Goal: Transaction & Acquisition: Purchase product/service

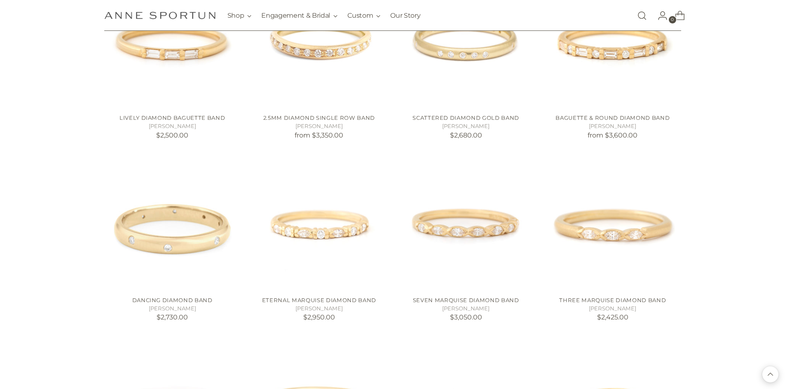
scroll to position [742, 0]
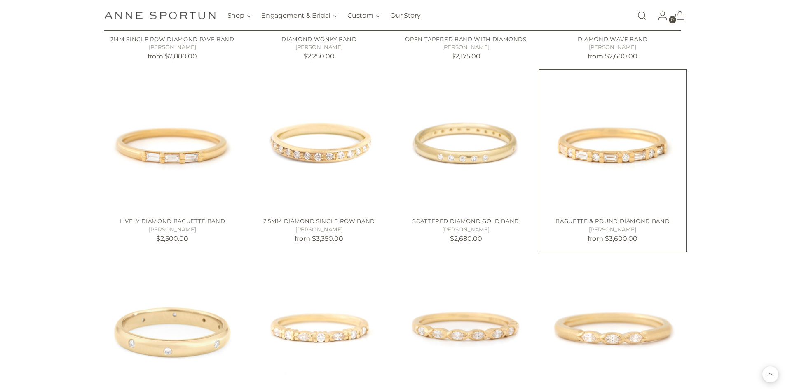
scroll to position [700, 0]
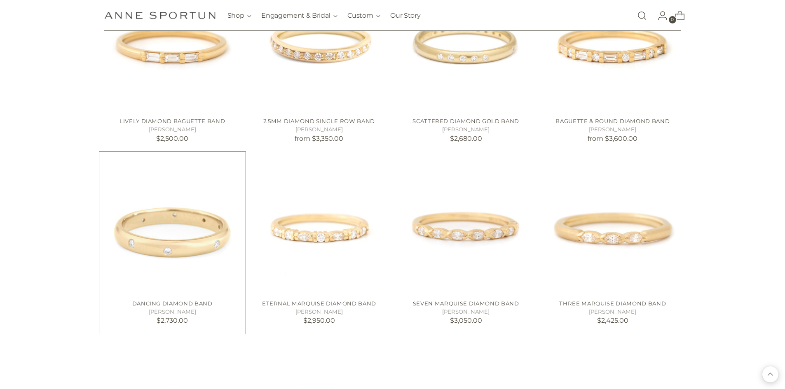
scroll to position [783, 0]
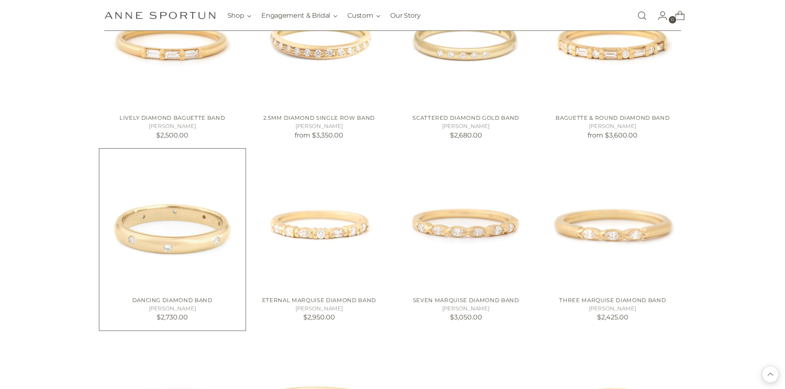
click at [0, 0] on img "Dancing Diamond Band" at bounding box center [0, 0] width 0 height 0
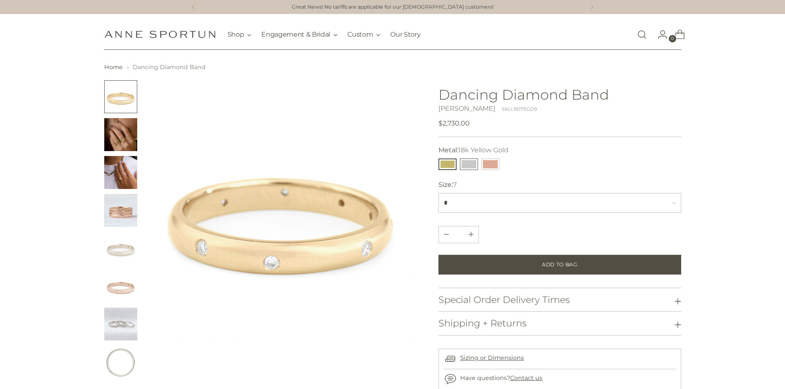
click at [473, 166] on button "14k White Gold" at bounding box center [469, 165] width 18 height 12
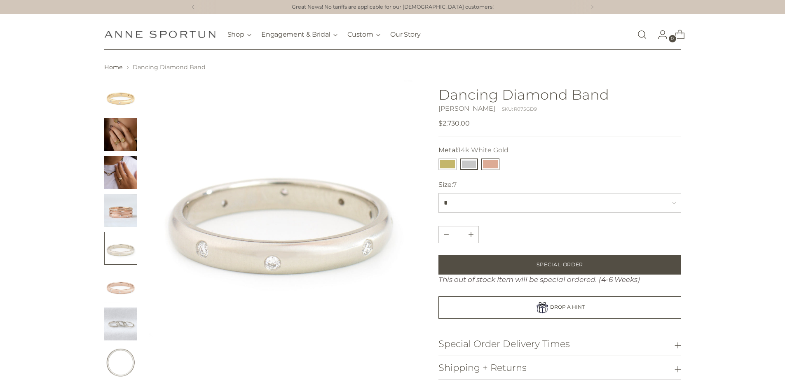
click at [487, 168] on button "14k Rose Gold" at bounding box center [490, 165] width 18 height 12
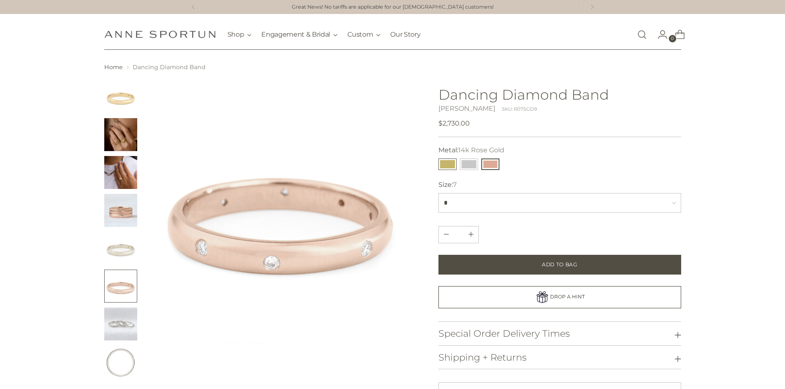
click at [454, 166] on button "18k Yellow Gold" at bounding box center [447, 165] width 18 height 12
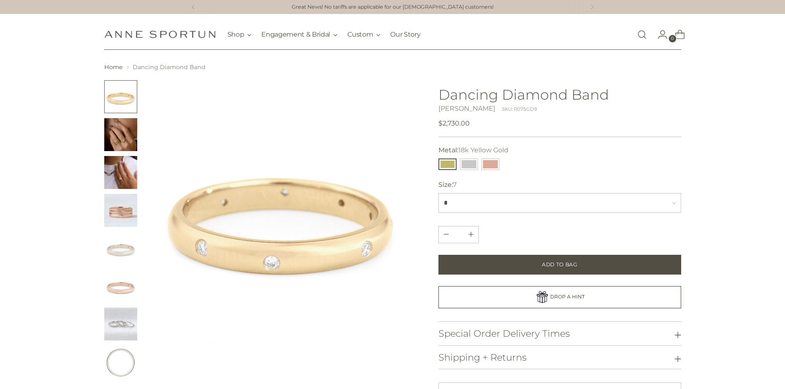
click at [126, 139] on img "Change image to image 2" at bounding box center [120, 134] width 33 height 33
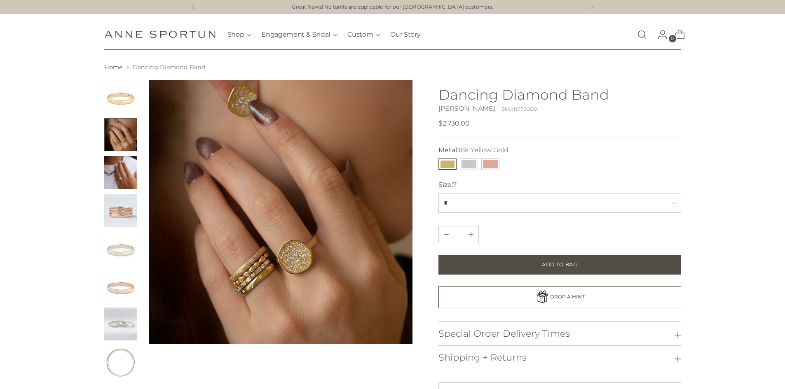
click at [125, 162] on img "Change image to image 3" at bounding box center [120, 172] width 33 height 33
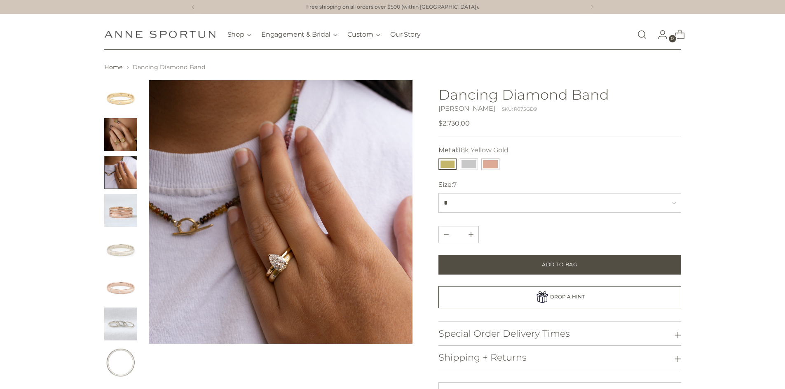
click at [127, 215] on img "Change image to image 4" at bounding box center [120, 210] width 33 height 33
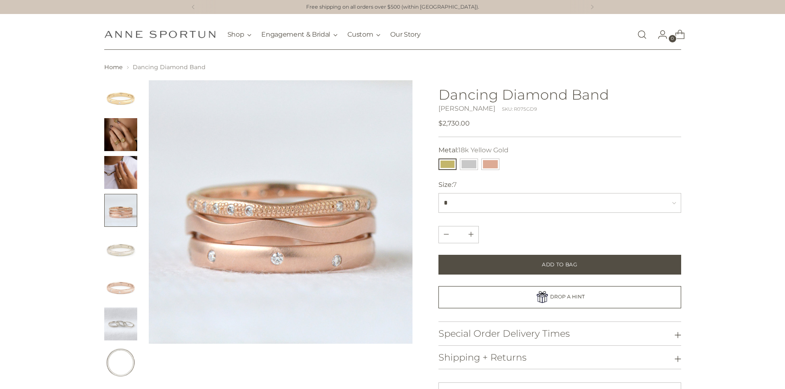
click at [125, 247] on img "Change image to image 5" at bounding box center [120, 248] width 33 height 33
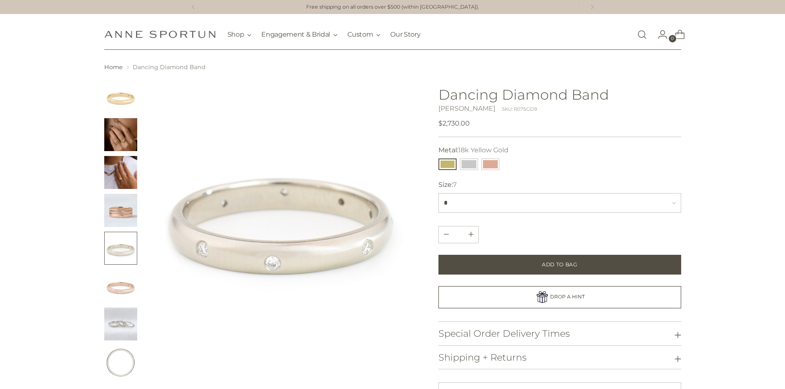
click at [127, 282] on img "Change image to image 6" at bounding box center [120, 286] width 33 height 33
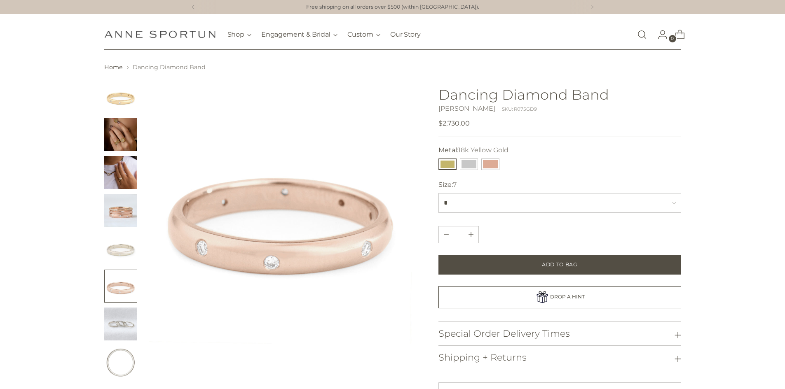
click at [115, 323] on img "Change image to image 7" at bounding box center [120, 324] width 33 height 33
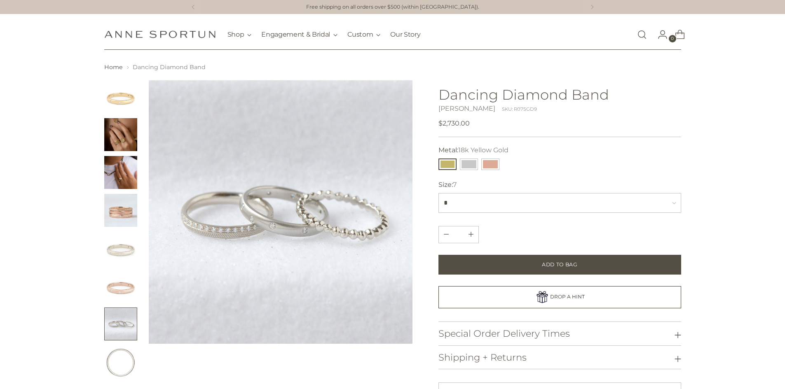
click at [127, 102] on img "Change image to image 1" at bounding box center [120, 96] width 33 height 33
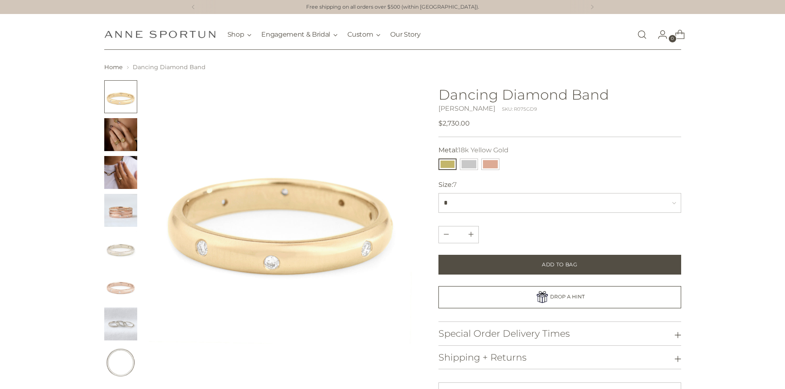
click at [297, 253] on img at bounding box center [281, 212] width 264 height 264
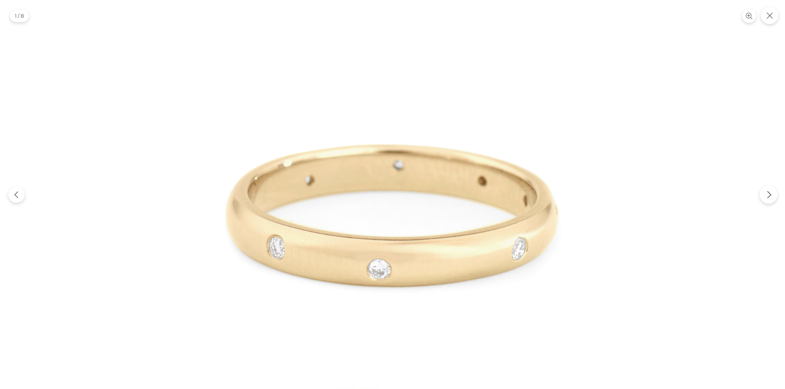
click at [765, 194] on icon "Next" at bounding box center [769, 195] width 8 height 8
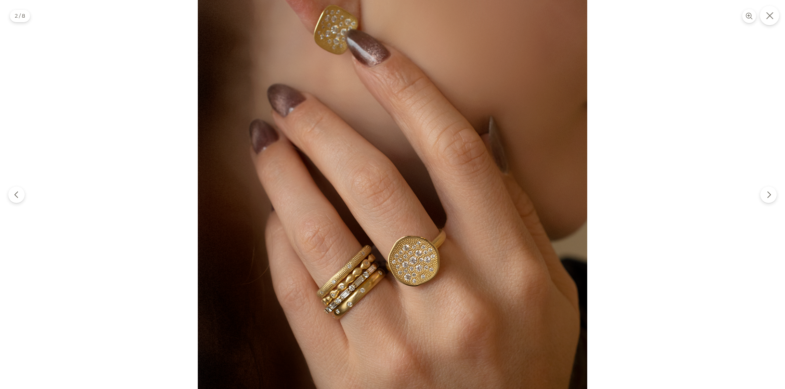
click at [771, 17] on icon "Close" at bounding box center [769, 15] width 7 height 7
